Goal: Information Seeking & Learning: Learn about a topic

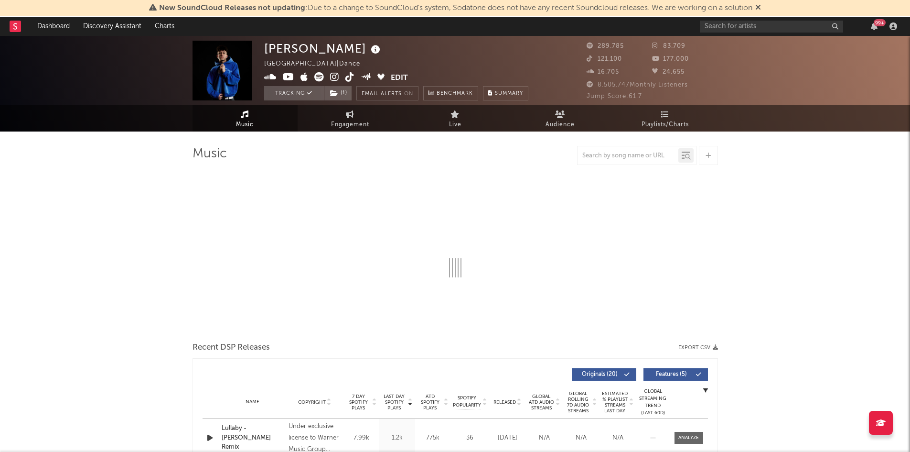
select select "6m"
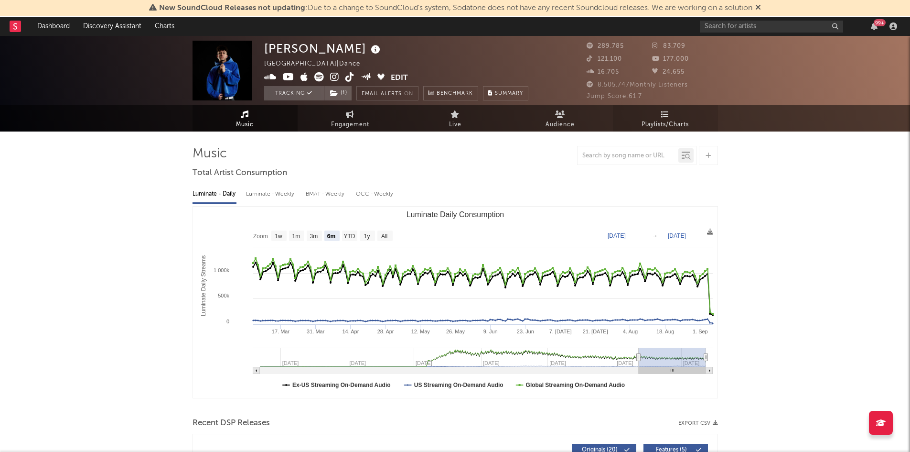
click at [647, 106] on link "Playlists/Charts" at bounding box center [665, 118] width 105 height 26
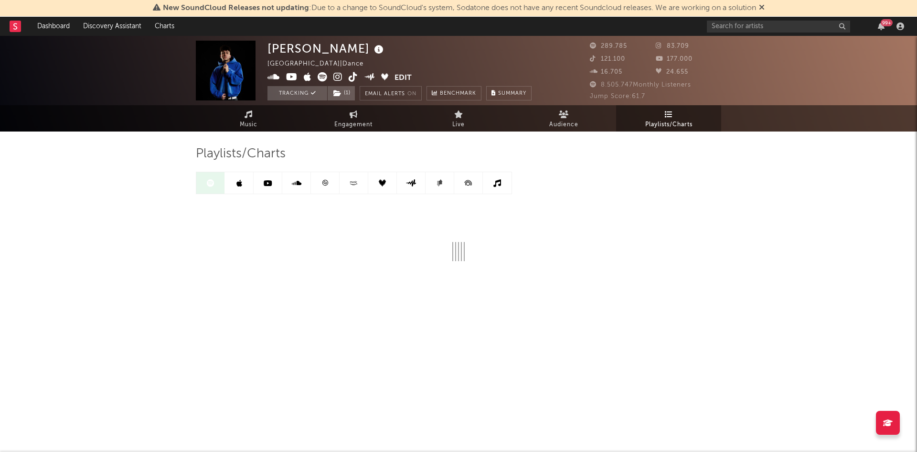
click at [323, 177] on link at bounding box center [325, 183] width 29 height 22
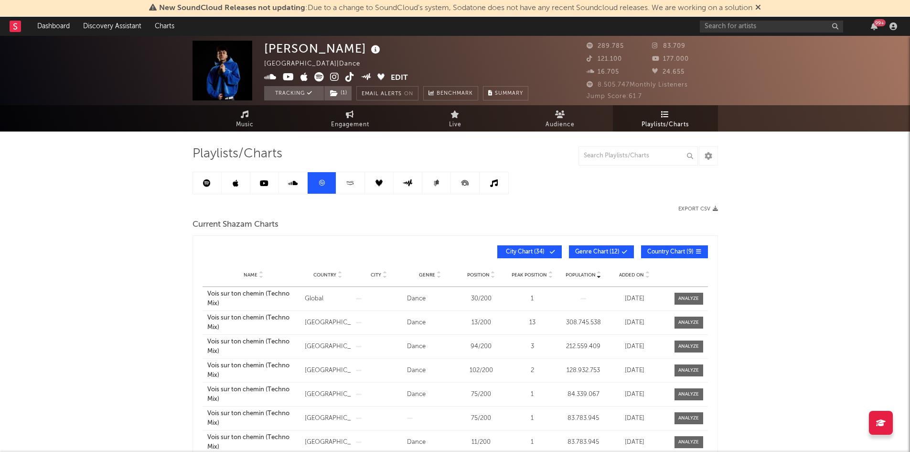
click at [538, 250] on span "City Chart ( 34 )" at bounding box center [526, 252] width 44 height 6
click at [669, 245] on button "Country Chart ( 9 )" at bounding box center [674, 251] width 67 height 13
click at [617, 252] on span "Genre Chart ( 12 )" at bounding box center [597, 252] width 44 height 6
click at [658, 252] on span "Country Chart ( 9 )" at bounding box center [670, 252] width 46 height 6
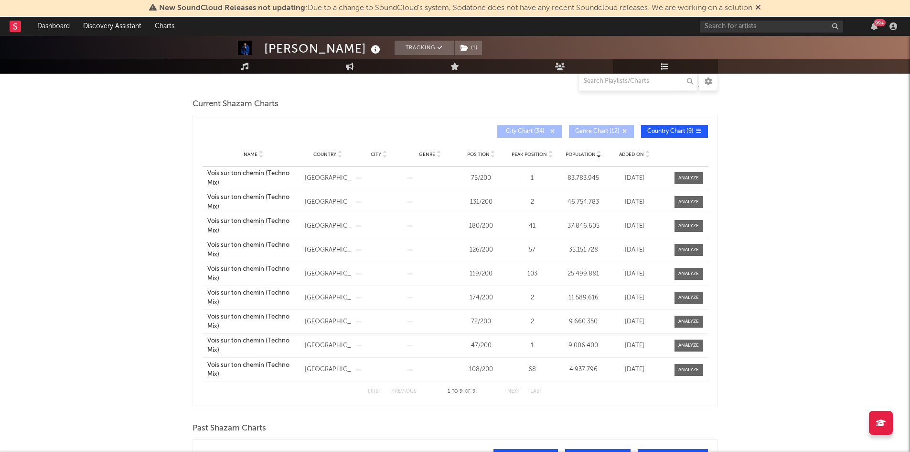
scroll to position [168, 0]
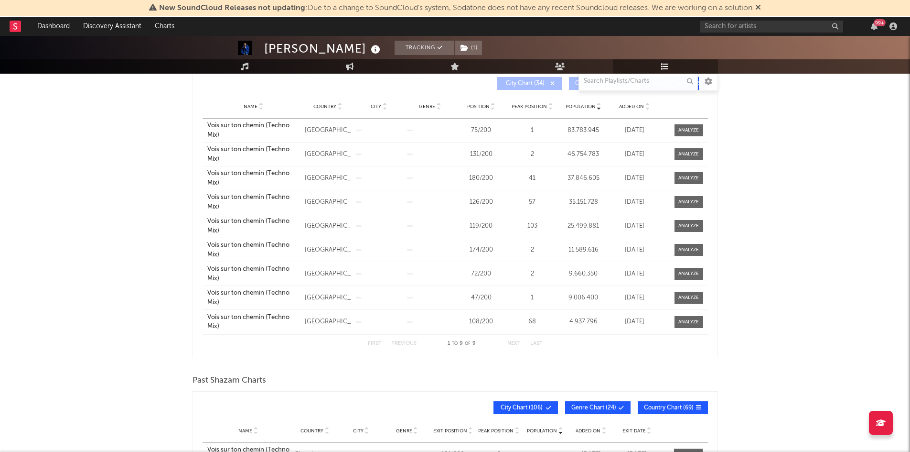
click at [148, 246] on div "[PERSON_NAME] Tracking ( 1 ) [GEOGRAPHIC_DATA] | Dance Edit Tracking ( 1 ) Emai…" at bounding box center [455, 315] width 910 height 895
click at [484, 108] on span "Position" at bounding box center [478, 107] width 22 height 6
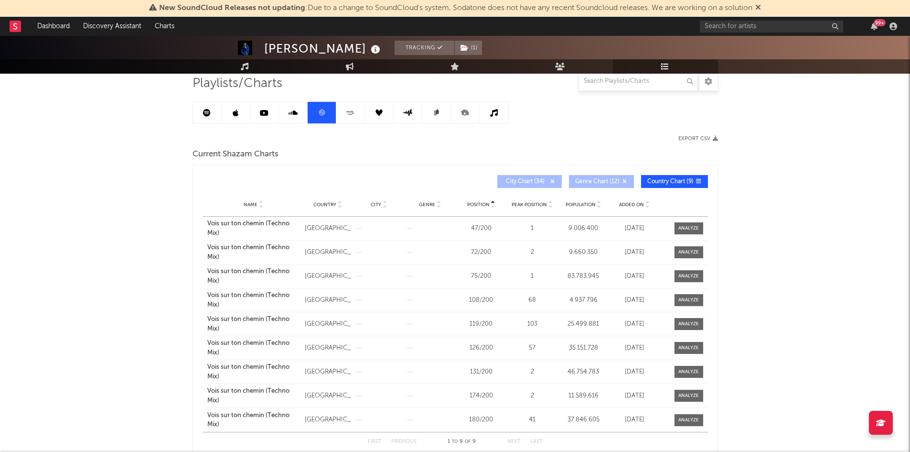
scroll to position [68, 0]
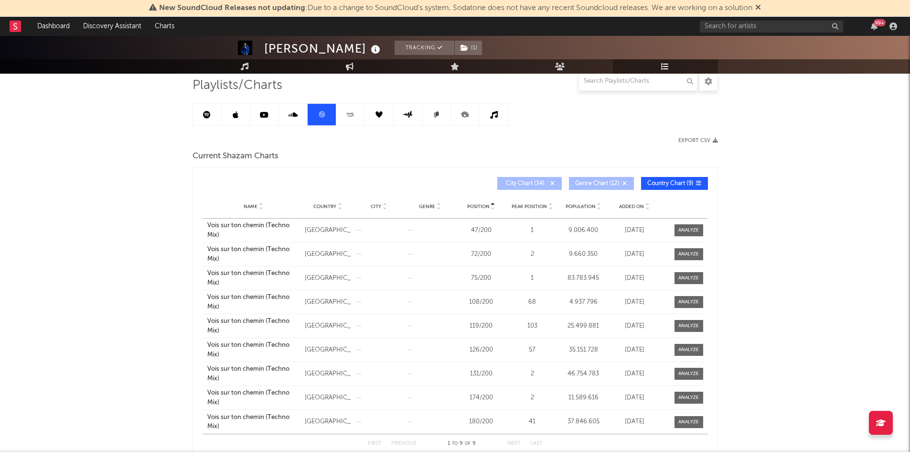
click at [609, 182] on span at bounding box center [608, 184] width 1 height 6
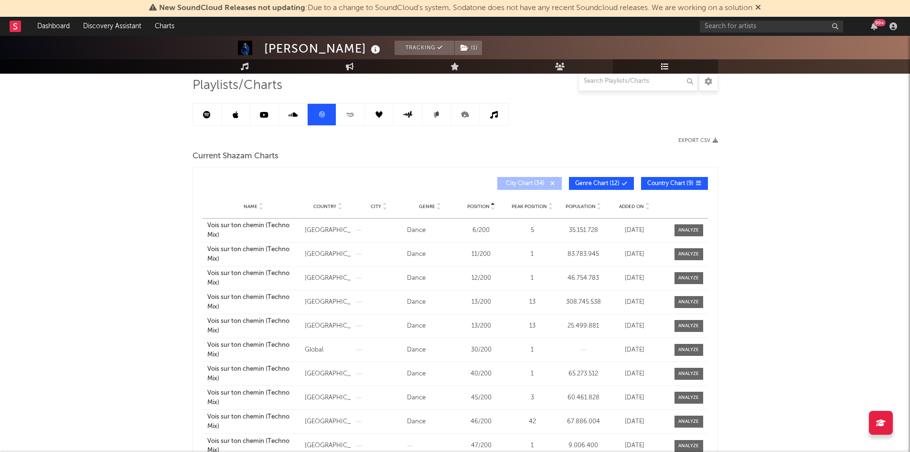
click at [665, 182] on span "Country Chart ( 9 )" at bounding box center [670, 184] width 46 height 6
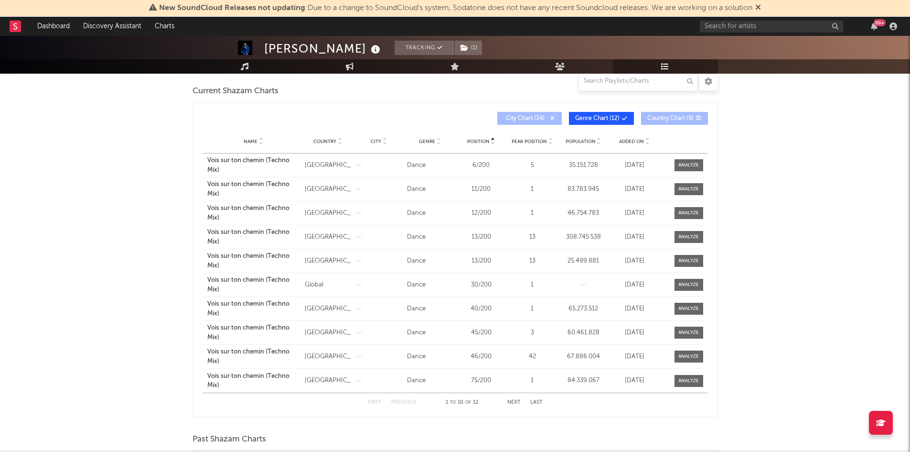
scroll to position [125, 0]
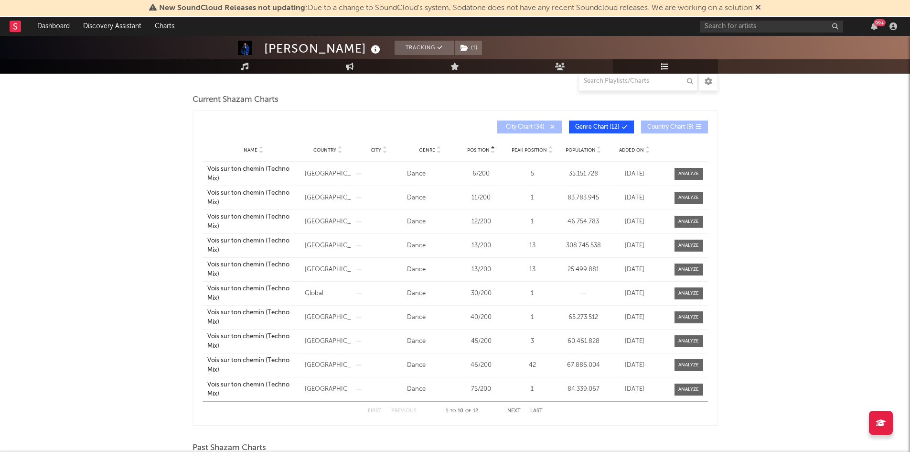
click at [472, 149] on span "Position" at bounding box center [478, 150] width 22 height 6
click at [482, 149] on span "Position" at bounding box center [478, 150] width 22 height 6
click at [507, 410] on button "Next" at bounding box center [513, 410] width 13 height 5
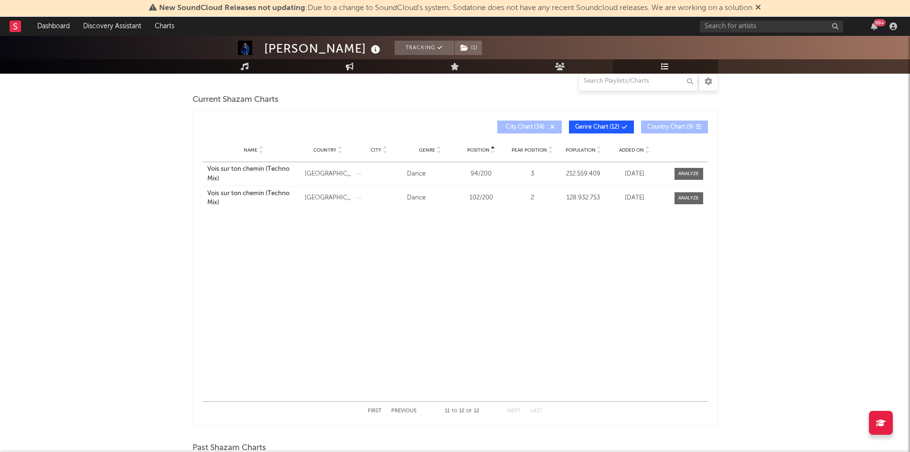
drag, startPoint x: 361, startPoint y: 241, endPoint x: 523, endPoint y: 164, distance: 179.1
click at [364, 240] on div "Name Vois sur ton chemin (Techno Mix) Country [GEOGRAPHIC_DATA] City Genre Danc…" at bounding box center [456, 281] width 506 height 239
click at [372, 409] on button "First" at bounding box center [375, 410] width 14 height 5
